Goal: Obtain resource: Obtain resource

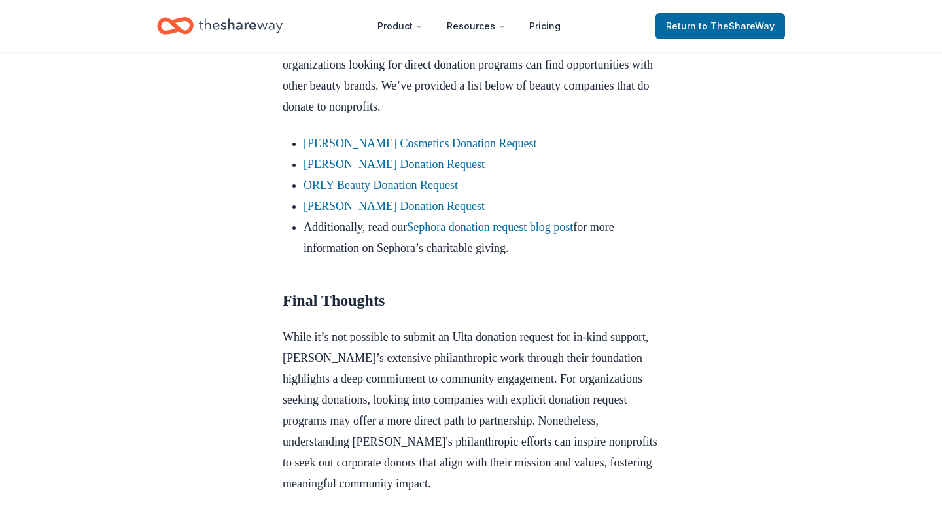
scroll to position [1182, 0]
click at [407, 212] on link "Kiehl's Donation Request" at bounding box center [393, 205] width 181 height 13
click at [403, 212] on link "[PERSON_NAME] Donation Request" at bounding box center [393, 205] width 181 height 13
click at [483, 233] on link "Sephora donation request blog post" at bounding box center [490, 226] width 166 height 13
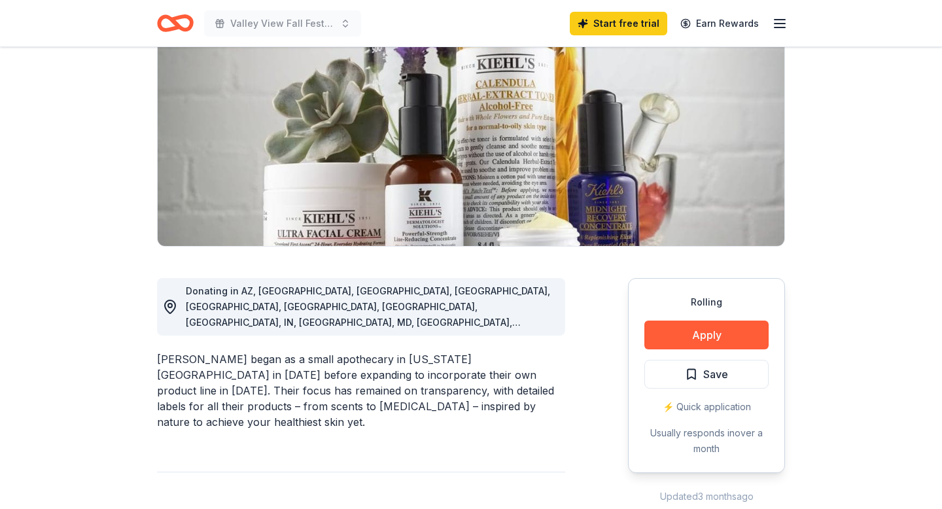
scroll to position [158, 0]
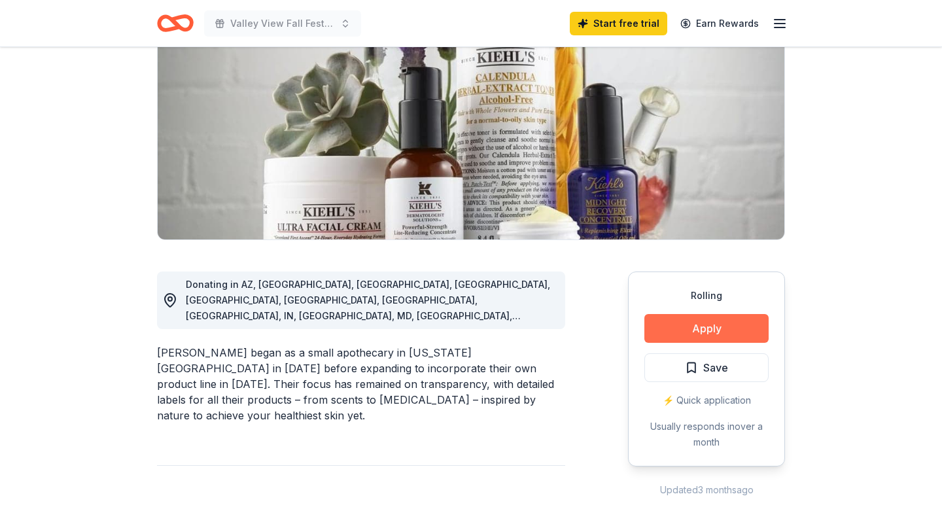
click at [713, 324] on button "Apply" at bounding box center [706, 328] width 124 height 29
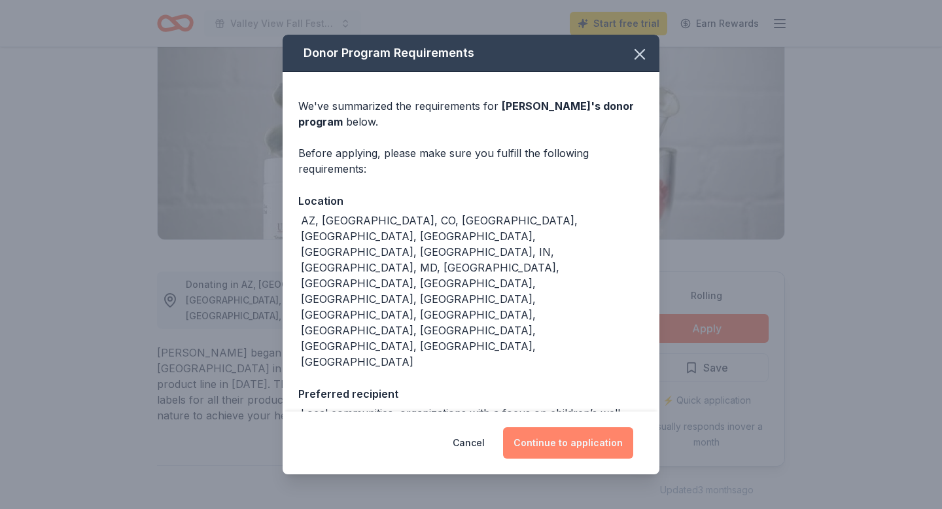
click at [587, 430] on button "Continue to application" at bounding box center [568, 442] width 130 height 31
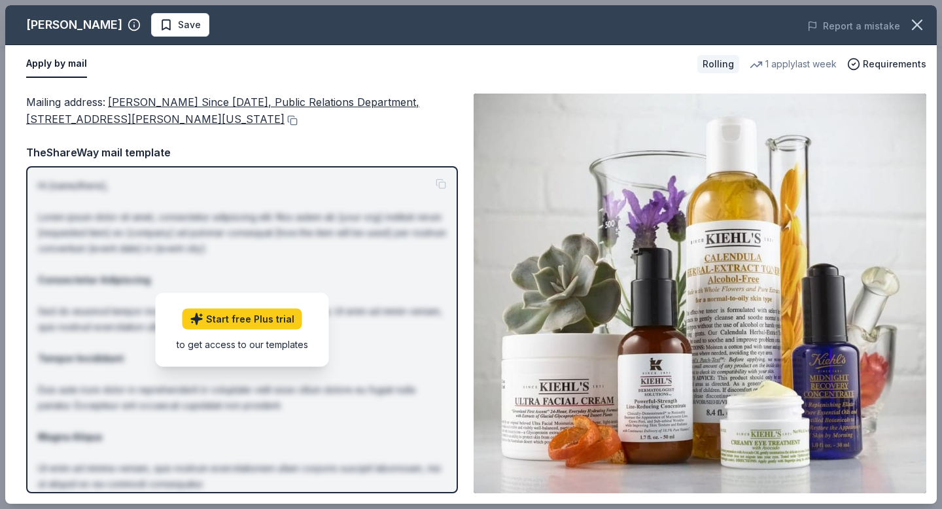
click at [430, 264] on p "Hi [name/there], Lorem ipsum dolor sit amet, consectetur adipiscing elit. Nos a…" at bounding box center [242, 374] width 408 height 392
click at [277, 317] on link "Start free Plus trial" at bounding box center [242, 319] width 120 height 21
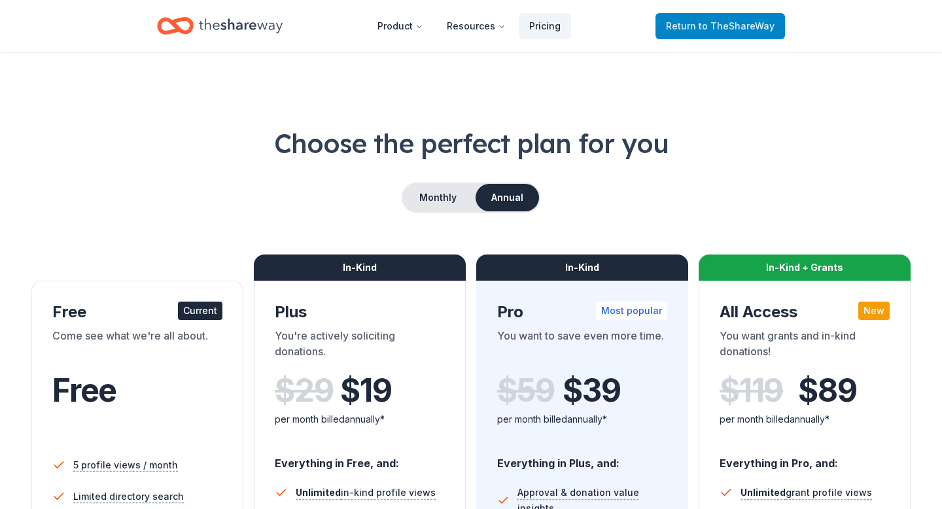
click at [708, 26] on span "to TheShareWay" at bounding box center [736, 25] width 76 height 11
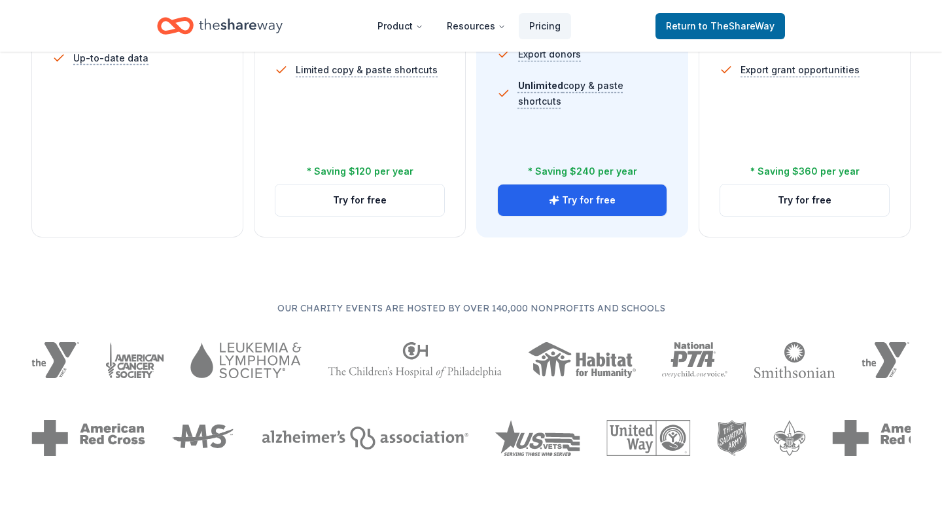
scroll to position [591, 0]
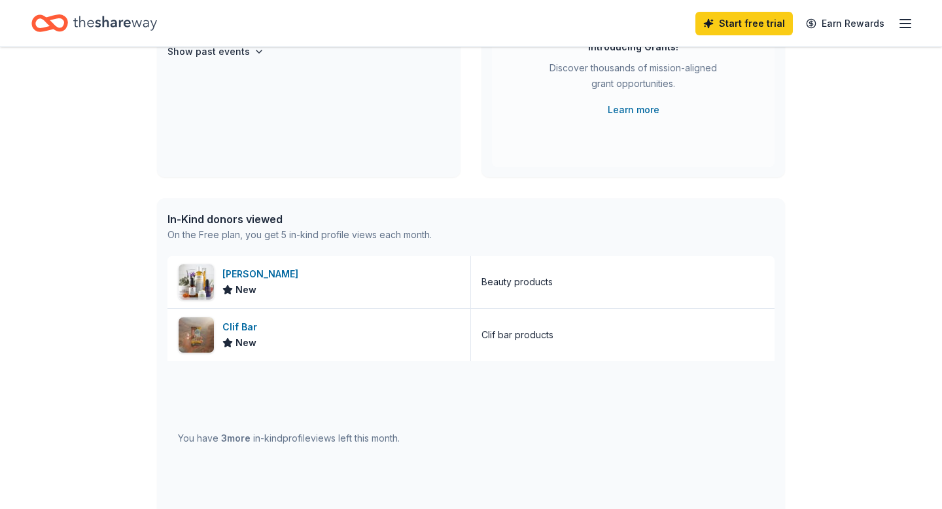
scroll to position [204, 0]
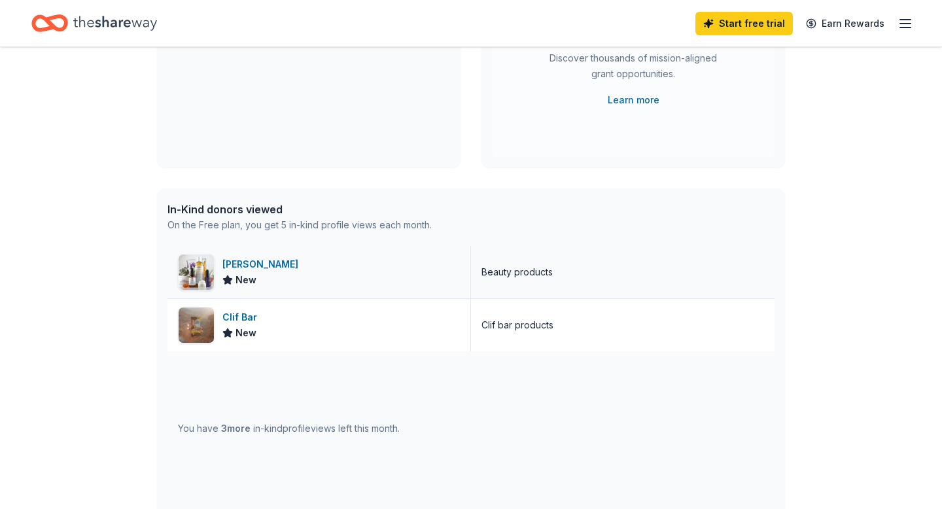
click at [237, 264] on div "[PERSON_NAME]" at bounding box center [262, 264] width 81 height 16
